Goal: Transaction & Acquisition: Purchase product/service

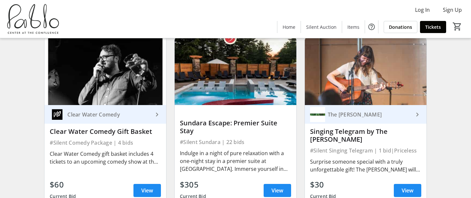
scroll to position [441, 0]
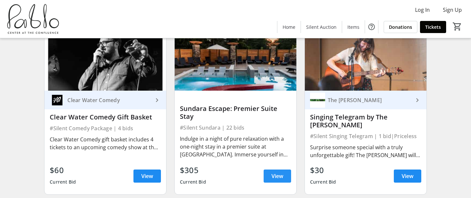
click at [278, 179] on span "View" at bounding box center [278, 176] width 12 height 8
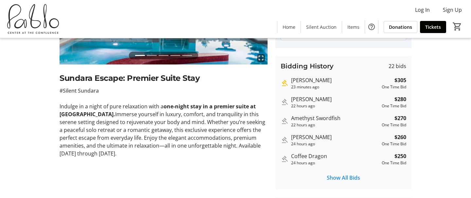
scroll to position [116, 0]
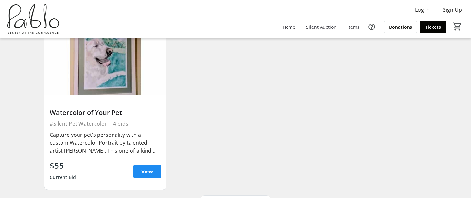
scroll to position [1898, 0]
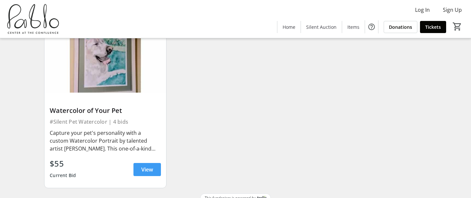
click at [146, 162] on span at bounding box center [147, 170] width 27 height 16
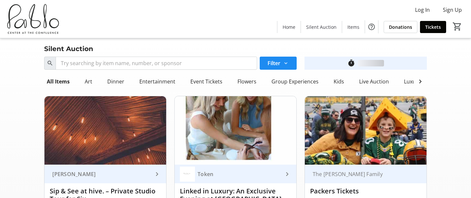
scroll to position [1898, 0]
